Goal: Complete application form

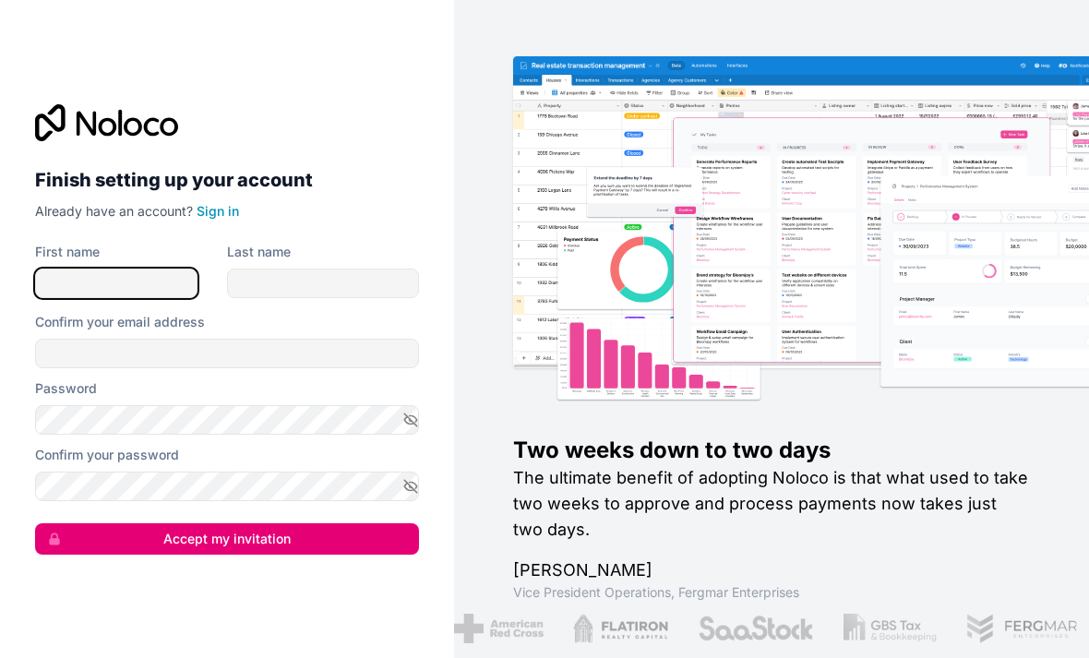
click at [90, 298] on input "First name" at bounding box center [116, 284] width 162 height 30
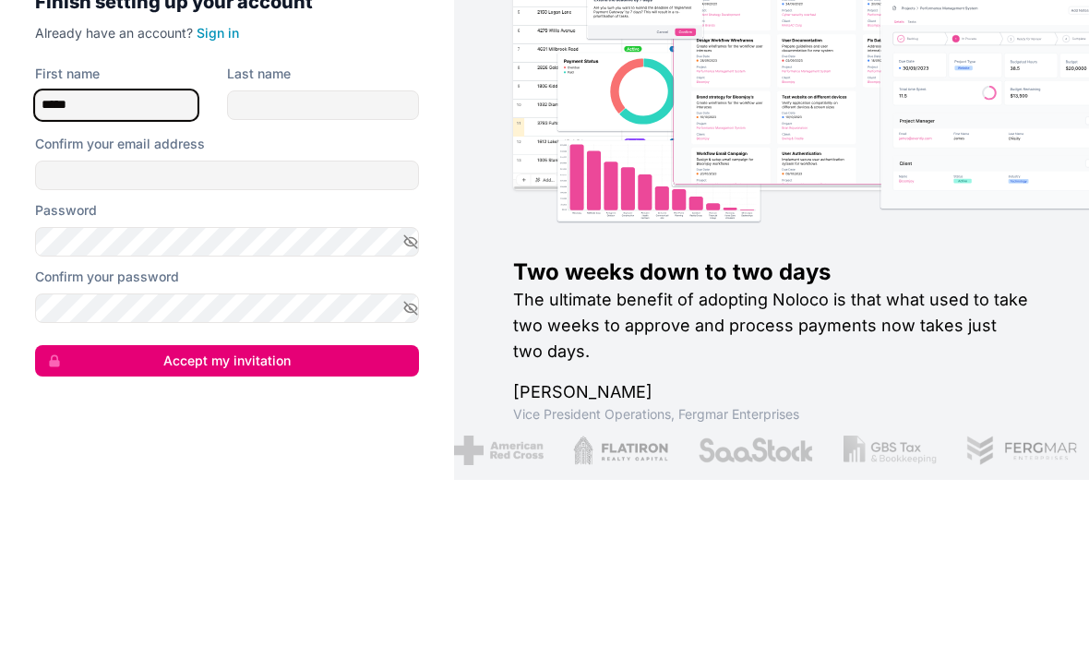
type input "*****"
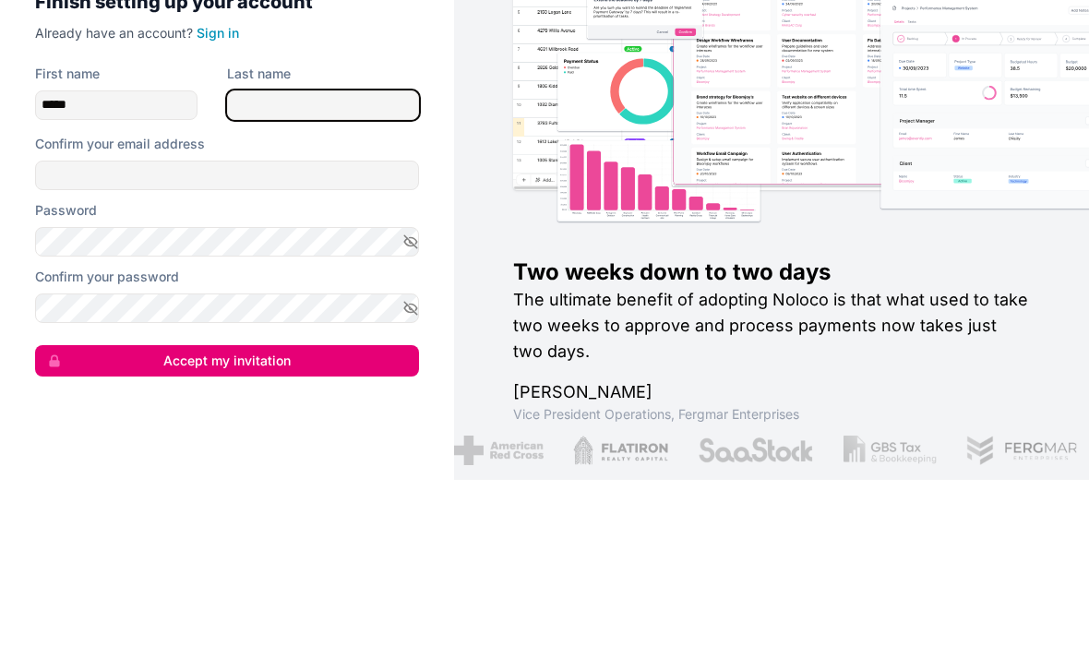
click at [271, 269] on input "Last name" at bounding box center [323, 284] width 192 height 30
type input "******"
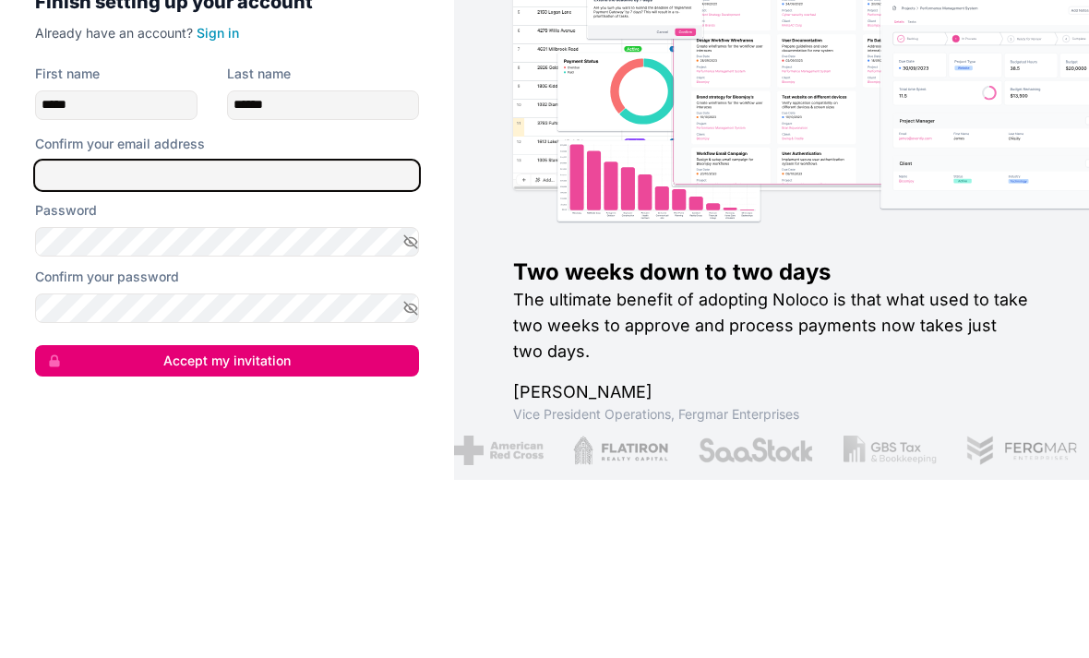
click at [89, 339] on input "Confirm your email address" at bounding box center [227, 354] width 384 height 30
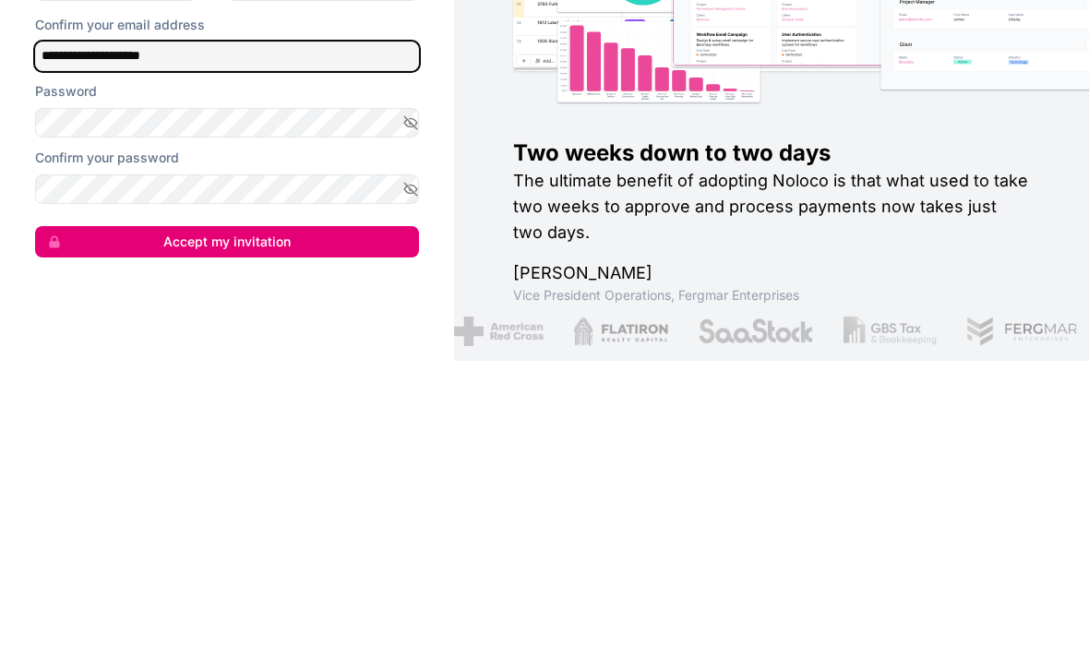
type input "**********"
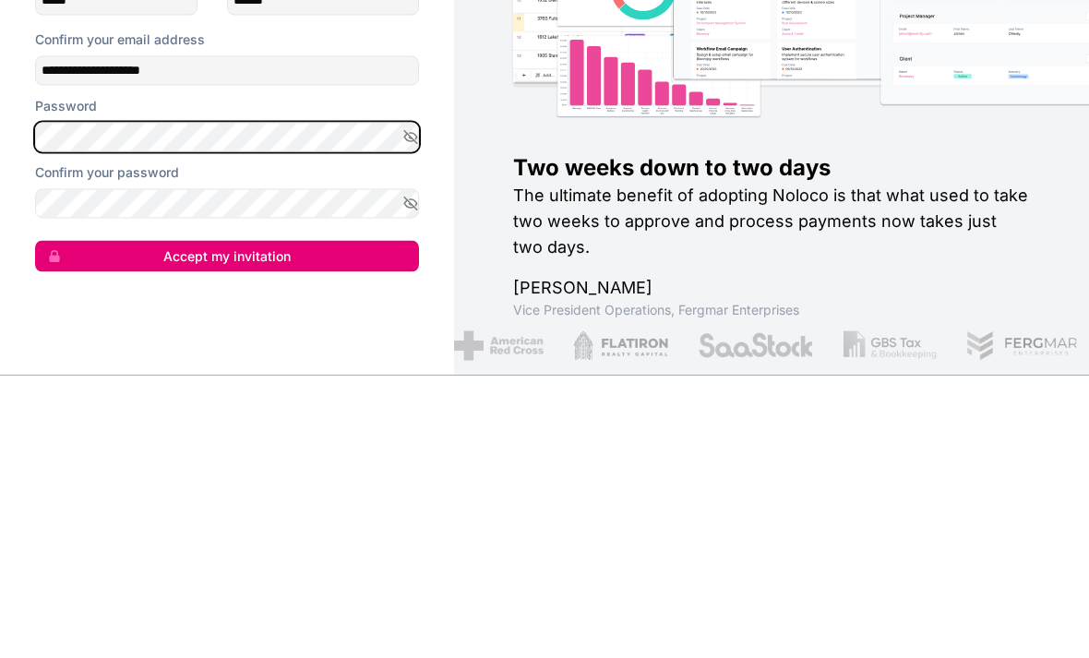
scroll to position [59, 0]
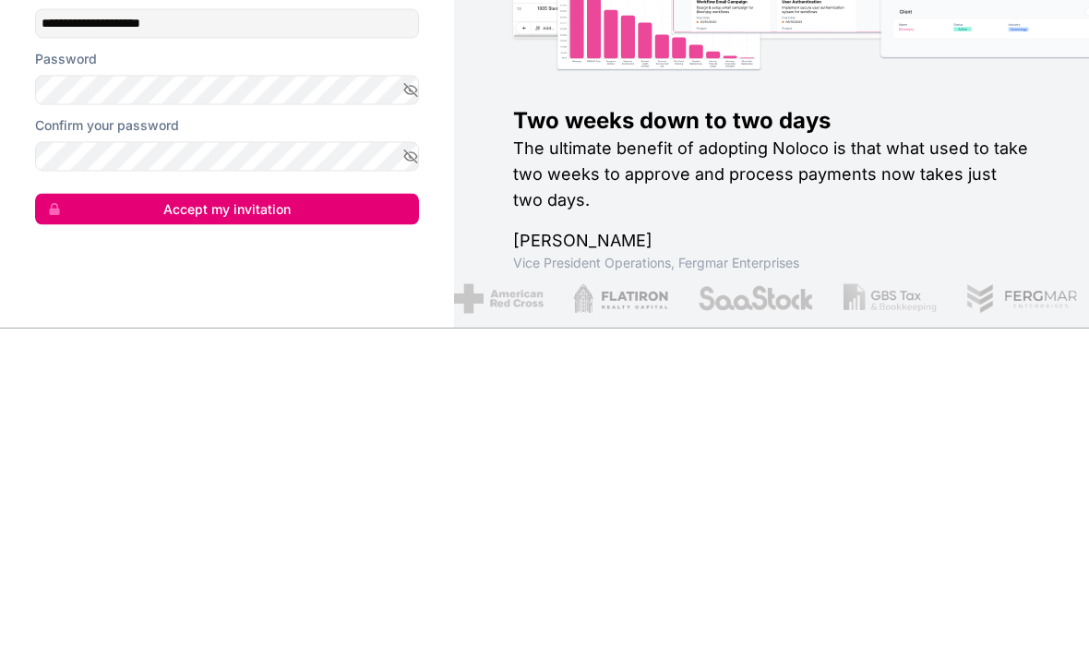
click at [202, 523] on button "Accept my invitation" at bounding box center [227, 538] width 384 height 31
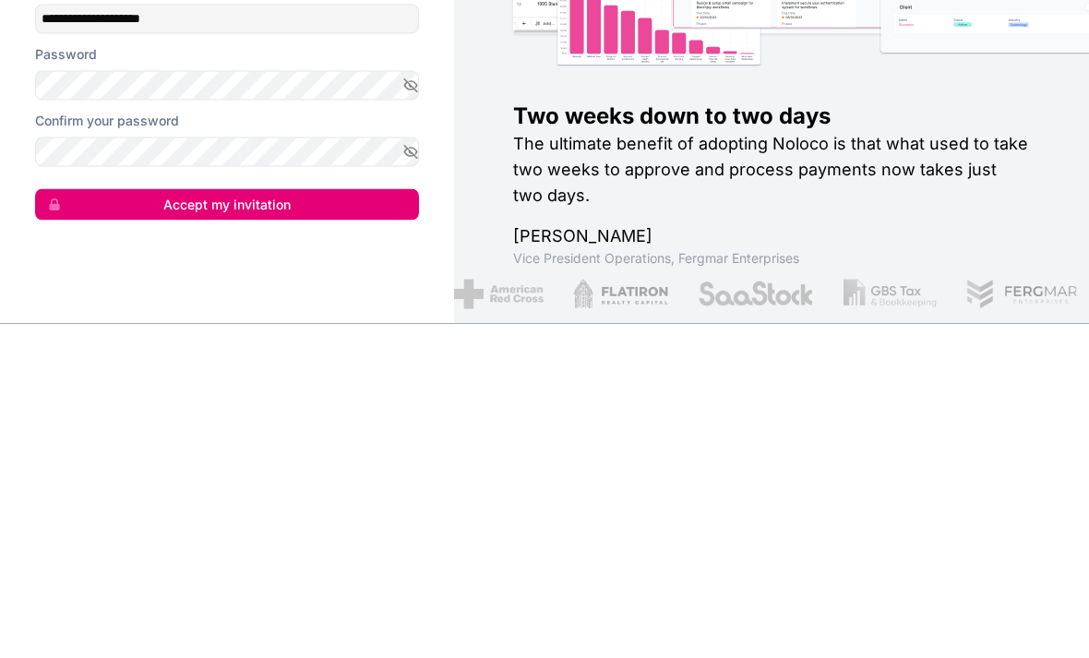
click at [162, 523] on button "Accept my invitation" at bounding box center [227, 538] width 384 height 31
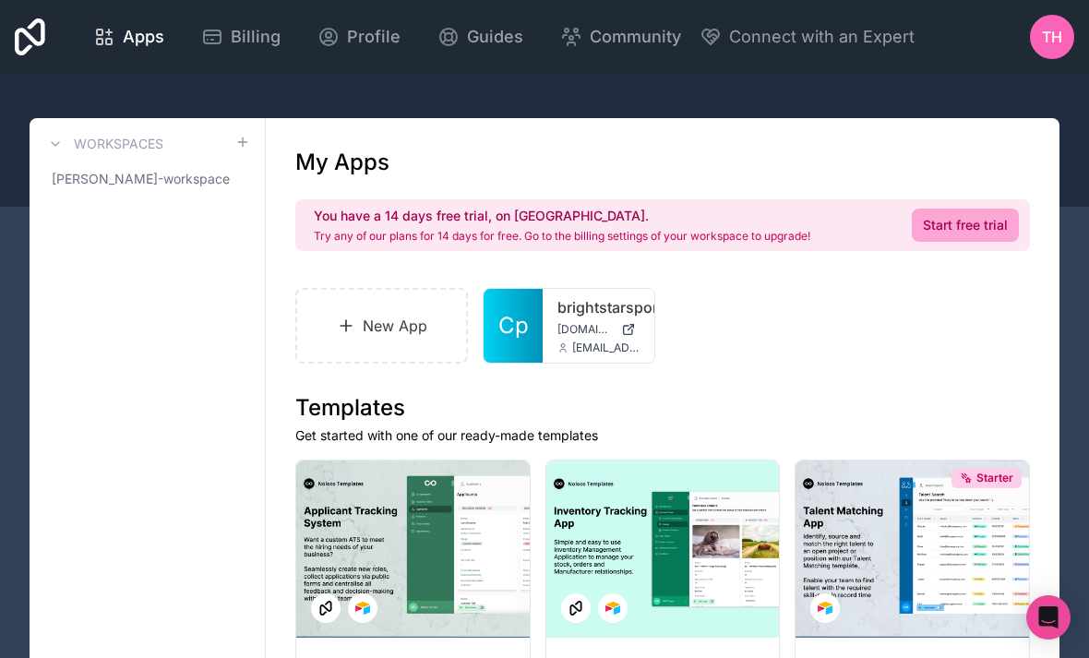
click at [706, 575] on div at bounding box center [664, 549] width 234 height 177
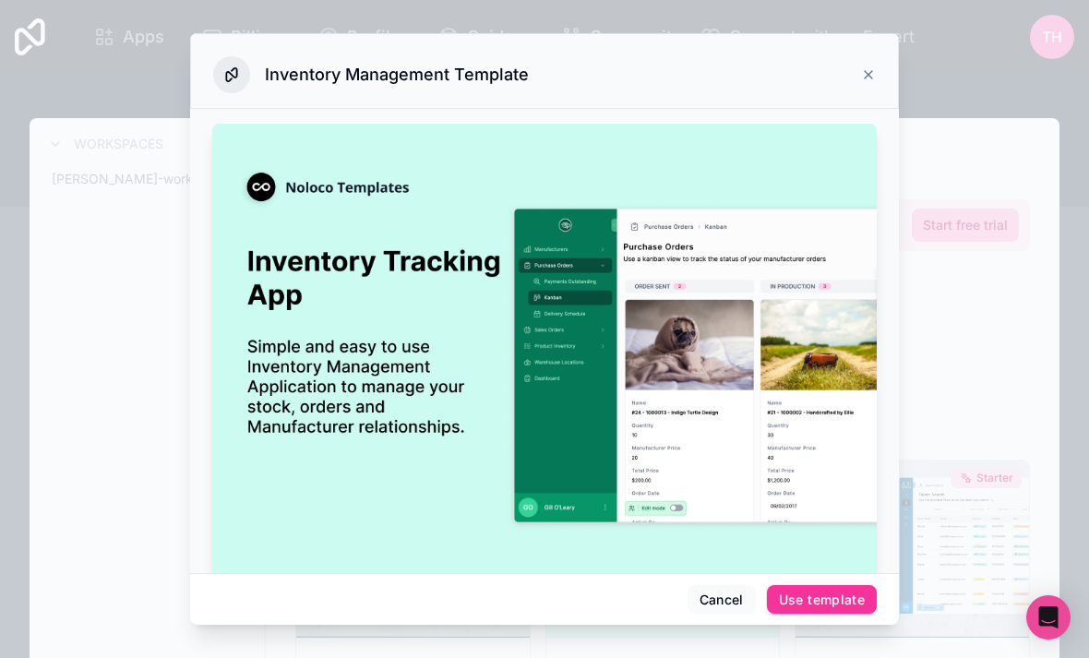
click at [704, 572] on img at bounding box center [544, 366] width 665 height 484
click at [871, 67] on icon at bounding box center [868, 74] width 15 height 15
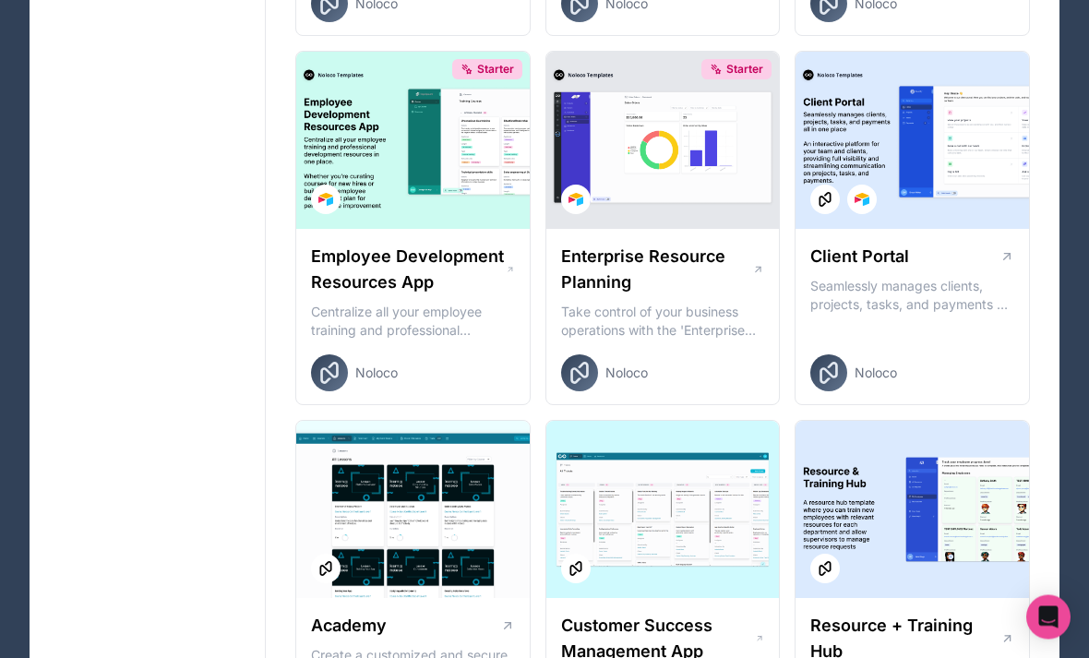
scroll to position [1517, 0]
click at [878, 265] on h1 "Client Portal" at bounding box center [860, 257] width 99 height 26
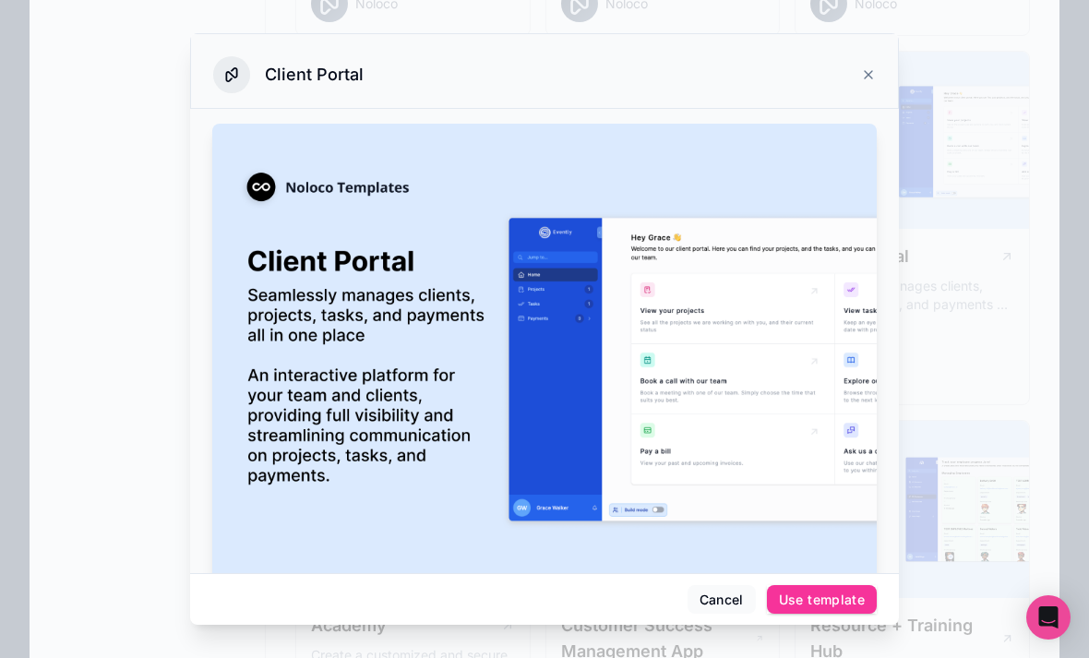
click at [861, 67] on icon at bounding box center [868, 74] width 15 height 15
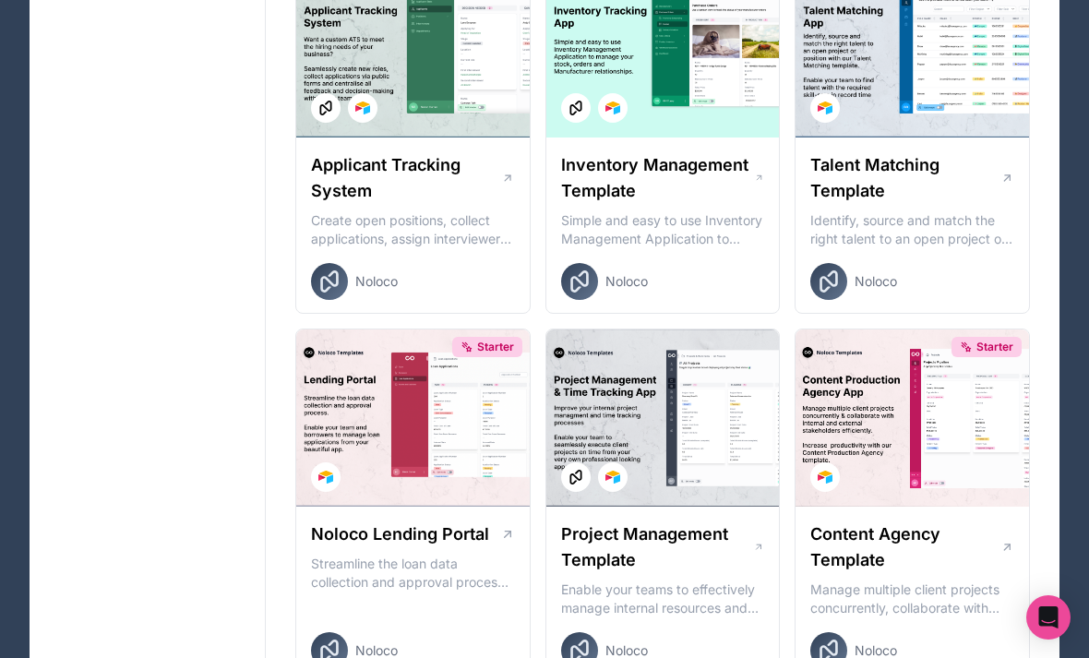
scroll to position [499, 0]
